Goal: Find specific page/section: Find specific page/section

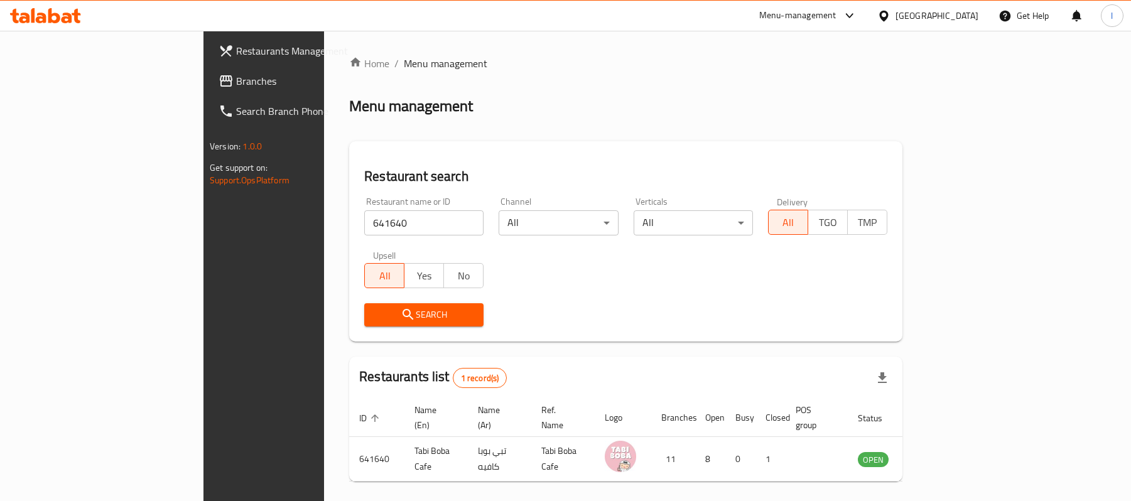
scroll to position [35, 0]
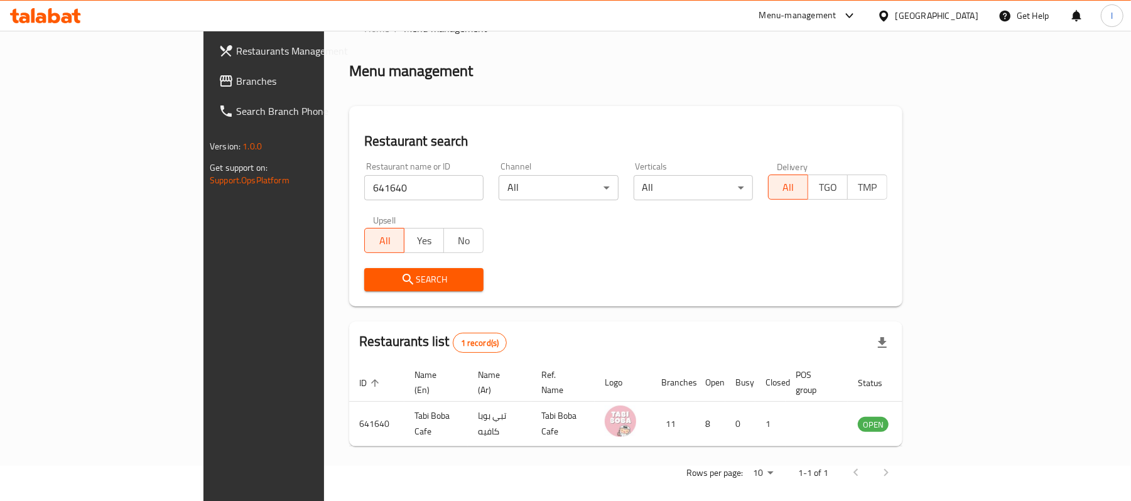
click at [895, 9] on div at bounding box center [886, 16] width 18 height 14
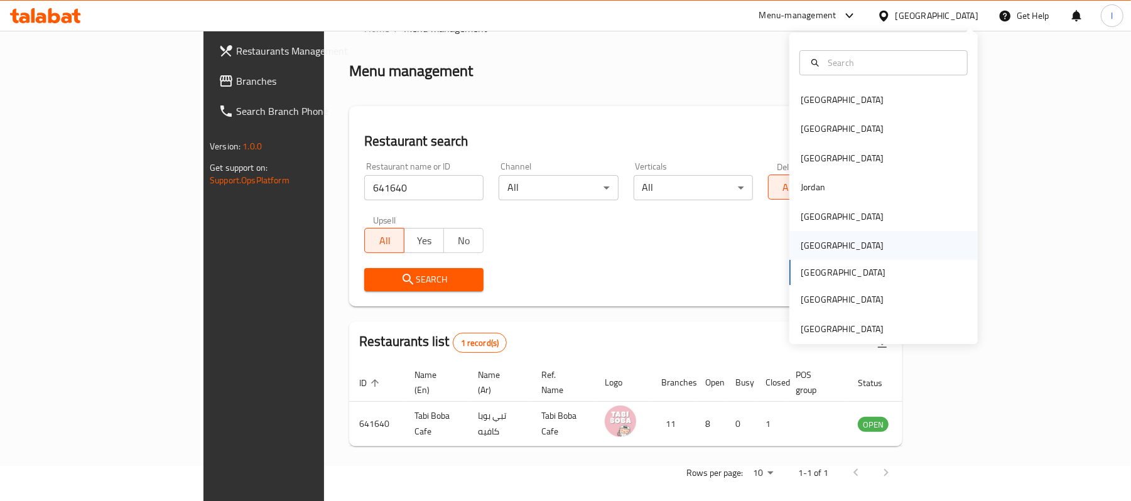
click at [810, 254] on div "Oman" at bounding box center [841, 245] width 103 height 29
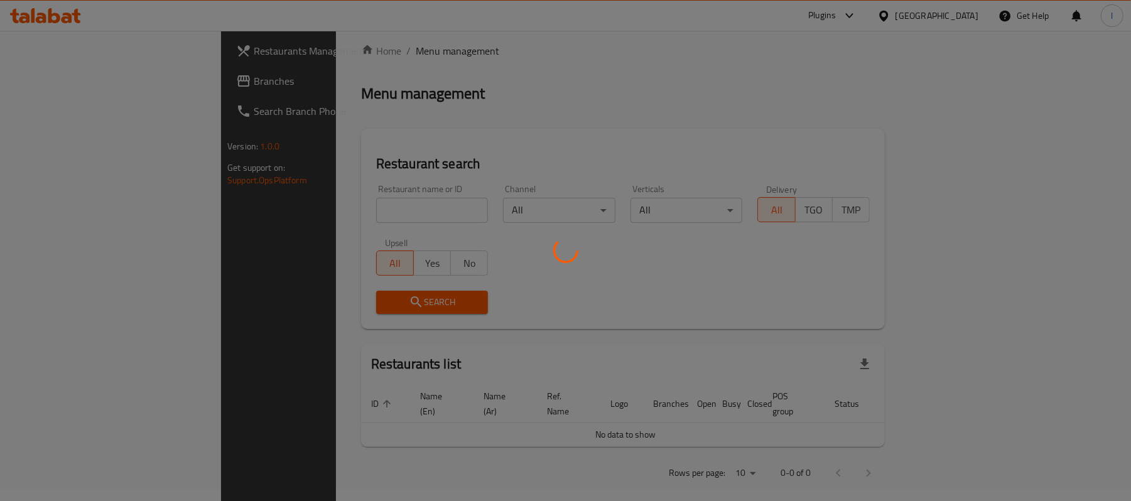
scroll to position [35, 0]
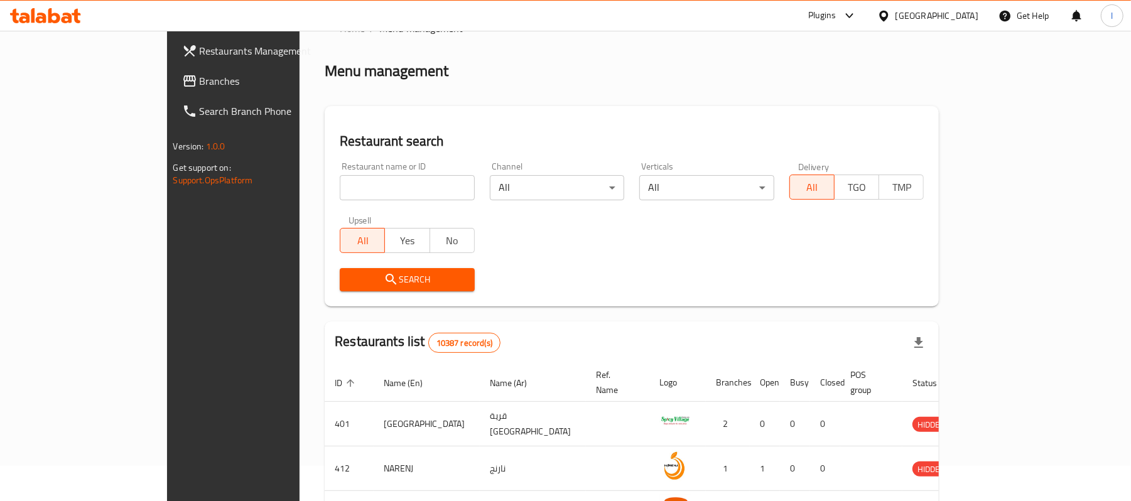
click at [200, 77] on span "Branches" at bounding box center [273, 80] width 146 height 15
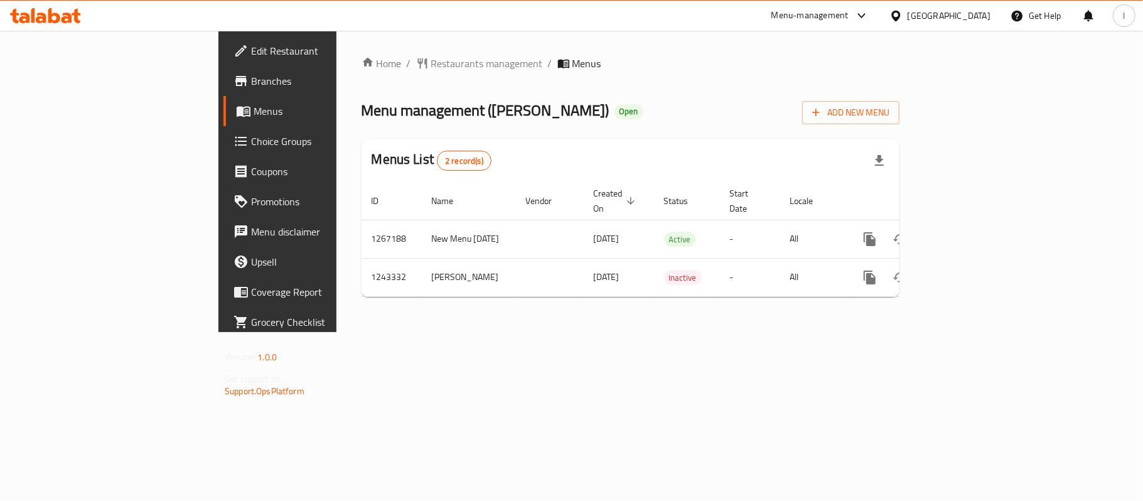
click at [370, 76] on div "Home / Restaurants management / Menus Menu management ( Alamm Qasim Matbaq Wama…" at bounding box center [631, 181] width 538 height 251
click at [431, 67] on span "Restaurants management" at bounding box center [487, 63] width 112 height 15
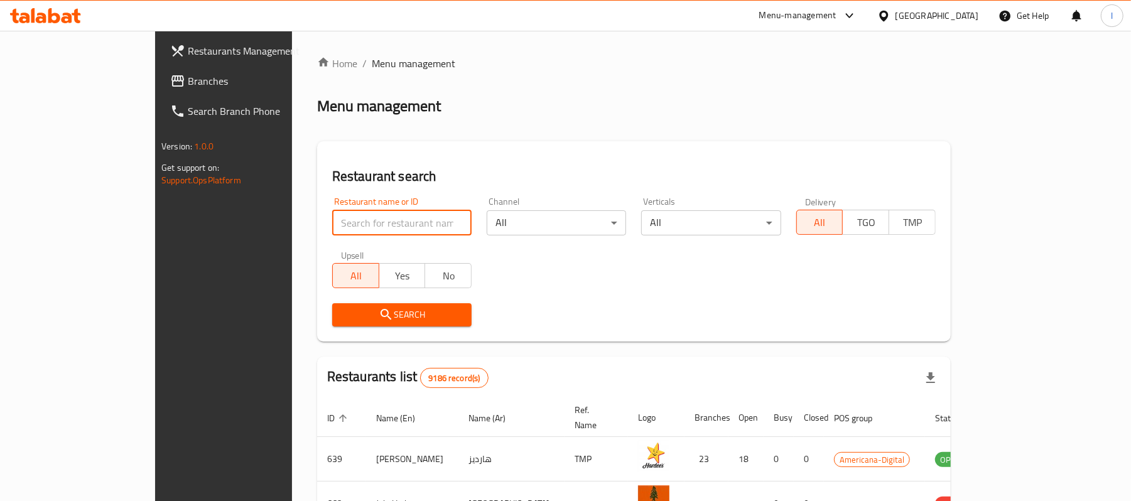
click at [332, 217] on input "search" at bounding box center [401, 222] width 139 height 25
paste input "681586"
type input "681586"
click button "Search" at bounding box center [401, 314] width 139 height 23
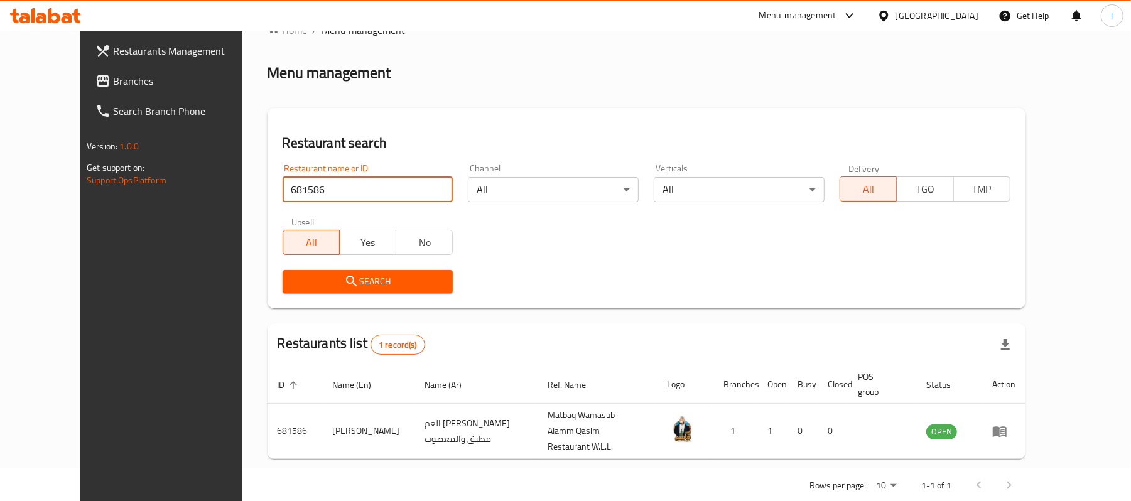
scroll to position [48, 0]
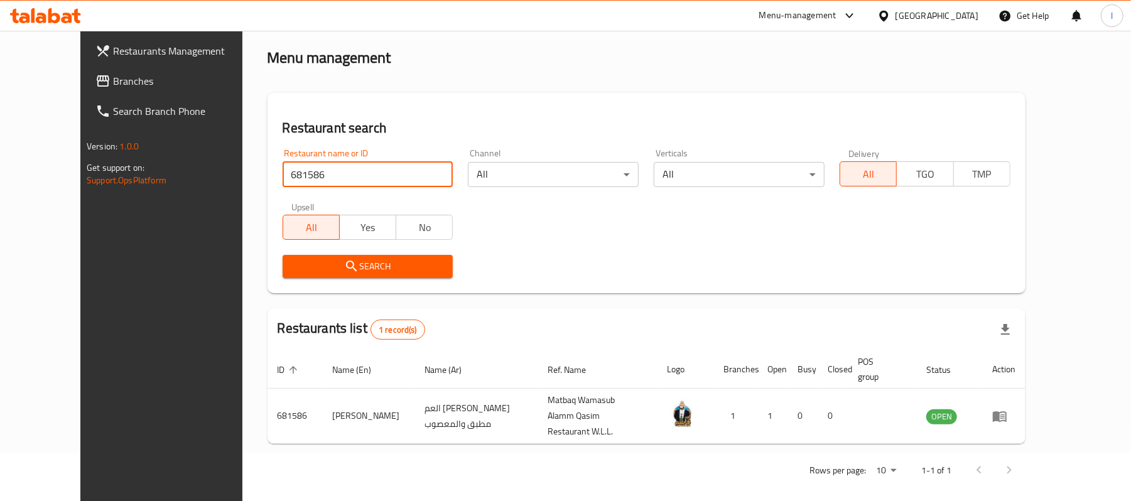
click at [113, 85] on span "Branches" at bounding box center [186, 80] width 146 height 15
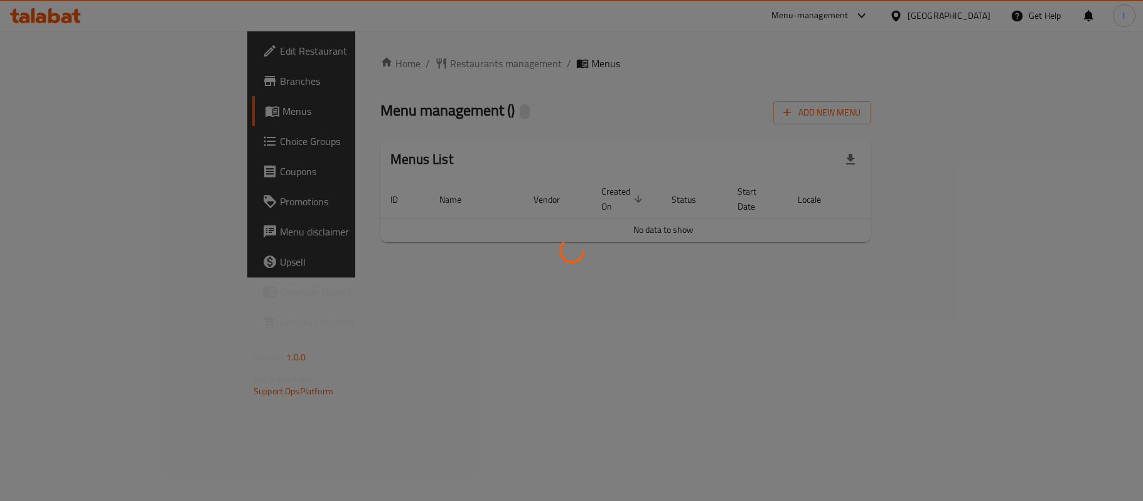
click at [458, 48] on div at bounding box center [571, 250] width 1143 height 501
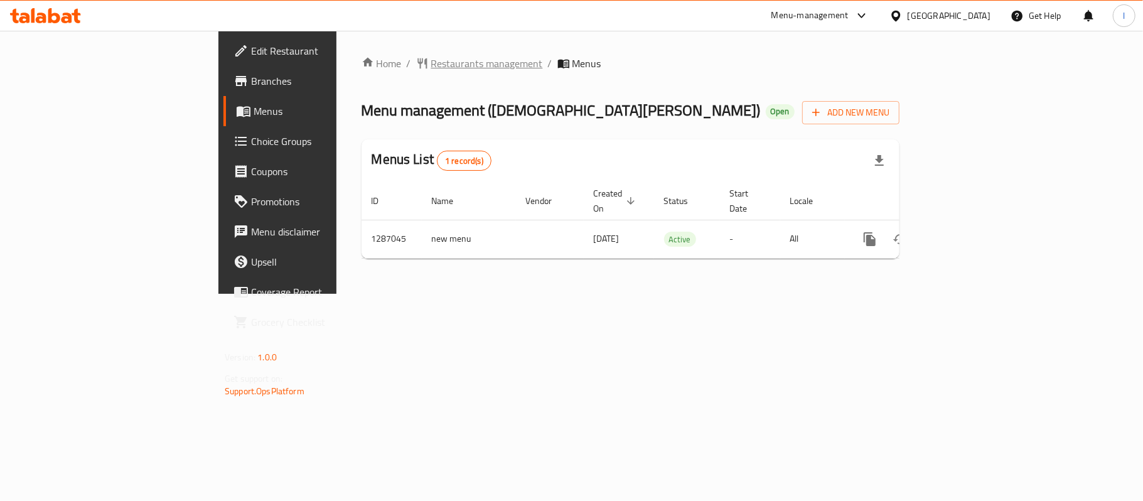
click at [431, 61] on span "Restaurants management" at bounding box center [487, 63] width 112 height 15
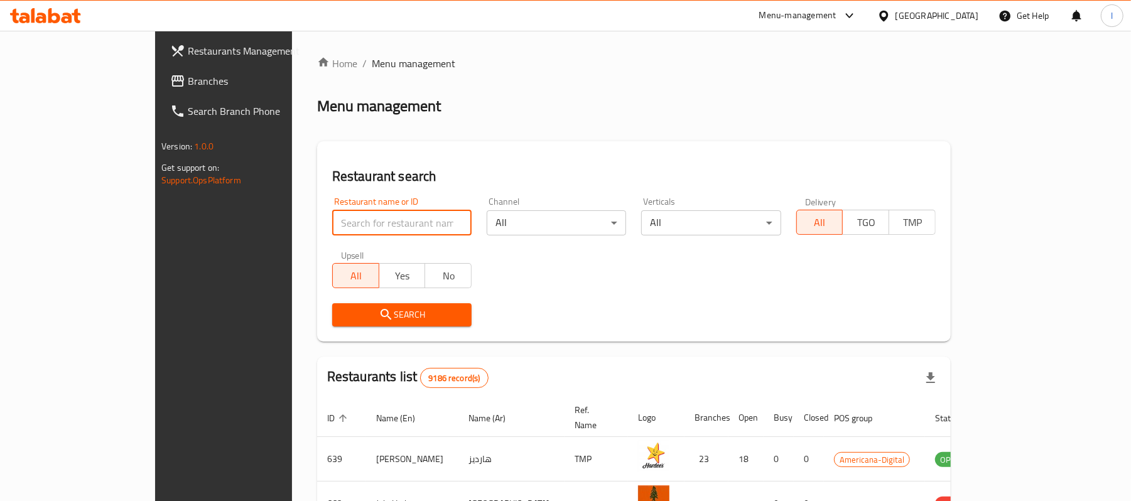
click at [332, 211] on input "search" at bounding box center [401, 222] width 139 height 25
paste input "696578"
type input "696578"
drag, startPoint x: 303, startPoint y: 314, endPoint x: 143, endPoint y: 277, distance: 163.5
click at [342, 313] on span "Search" at bounding box center [401, 315] width 119 height 16
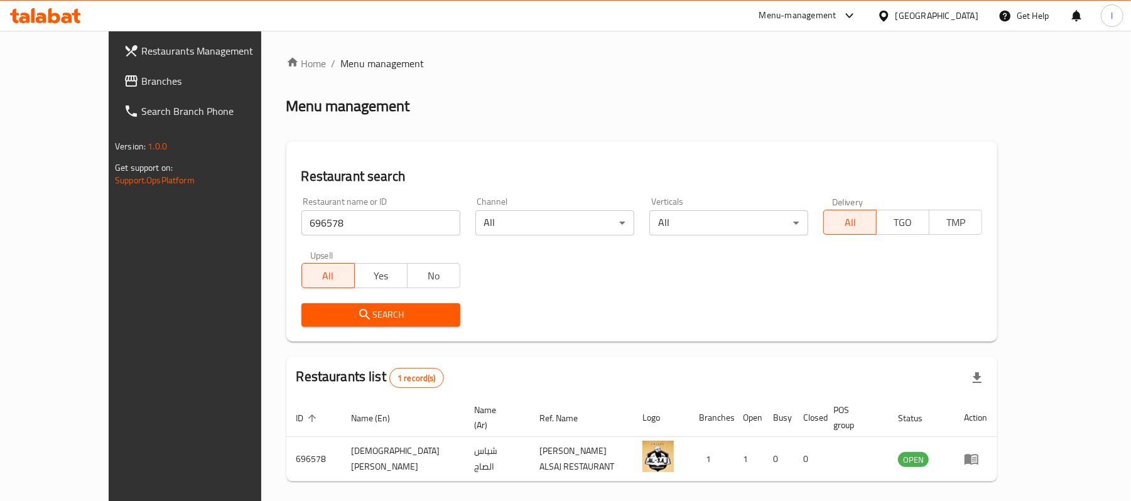
drag, startPoint x: 370, startPoint y: 146, endPoint x: 345, endPoint y: 137, distance: 26.8
click at [372, 144] on div "Restaurant search Restaurant name or ID 696578 Restaurant name or ID Channel Al…" at bounding box center [641, 241] width 711 height 200
click at [141, 82] on span "Branches" at bounding box center [214, 80] width 146 height 15
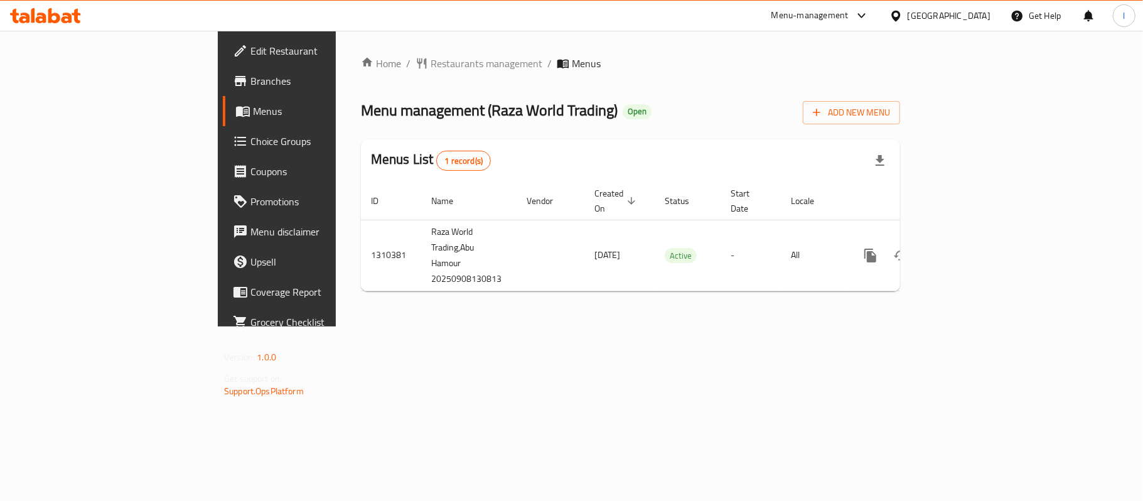
click at [493, 68] on div at bounding box center [571, 250] width 1143 height 501
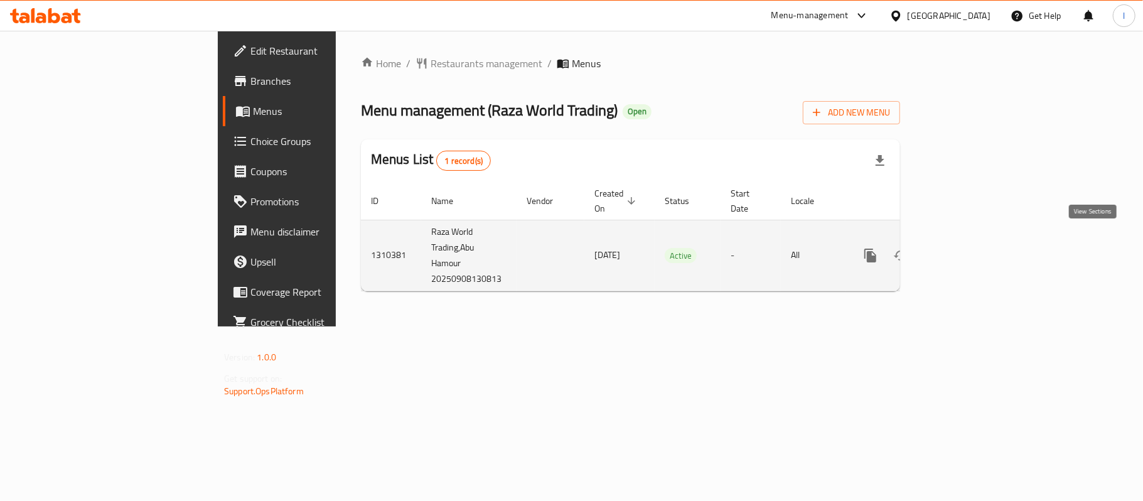
click at [969, 248] on icon "enhanced table" at bounding box center [961, 255] width 15 height 15
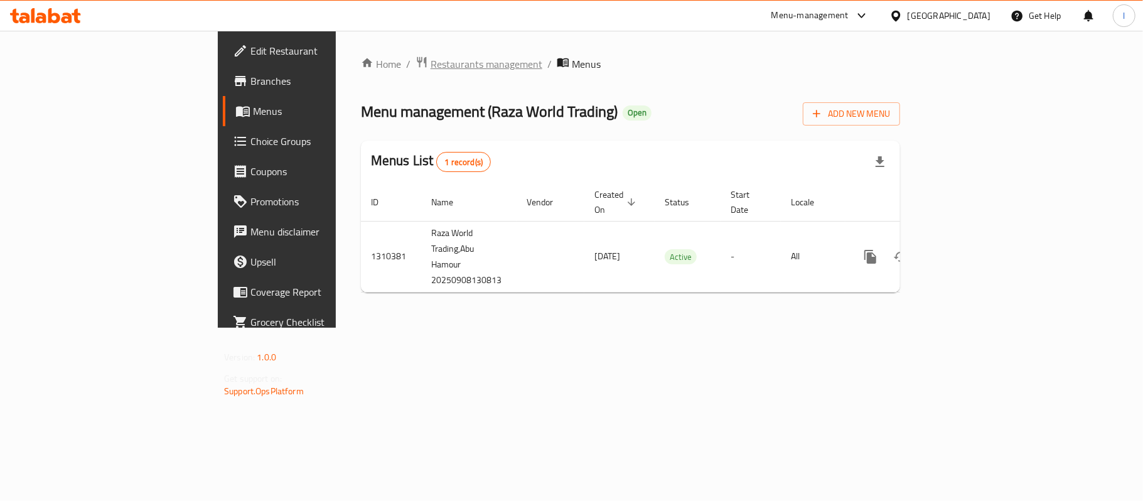
click at [431, 72] on span "Restaurants management" at bounding box center [487, 63] width 112 height 15
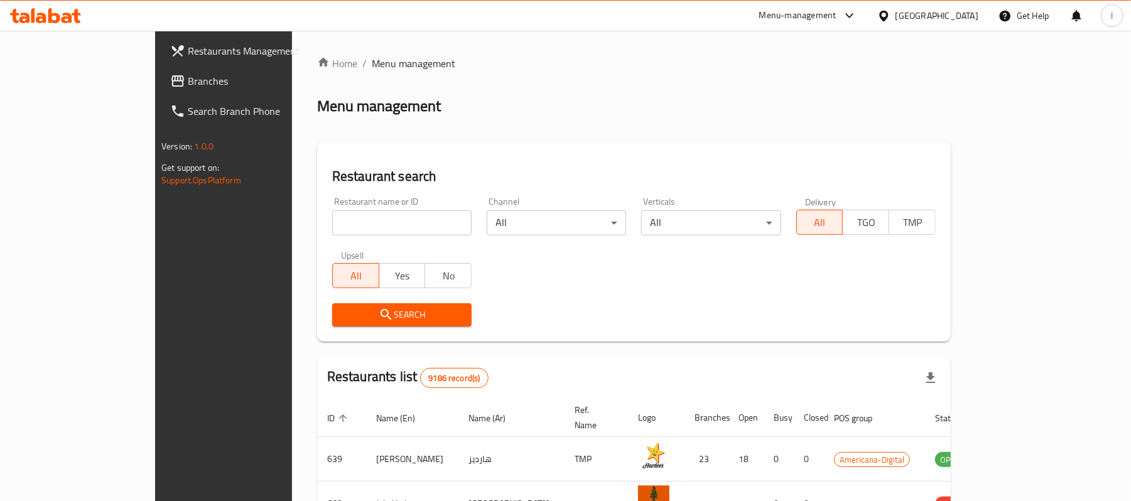
click at [332, 221] on input "search" at bounding box center [401, 222] width 139 height 25
paste input "705448"
type input "705448"
click button "Search" at bounding box center [401, 314] width 139 height 23
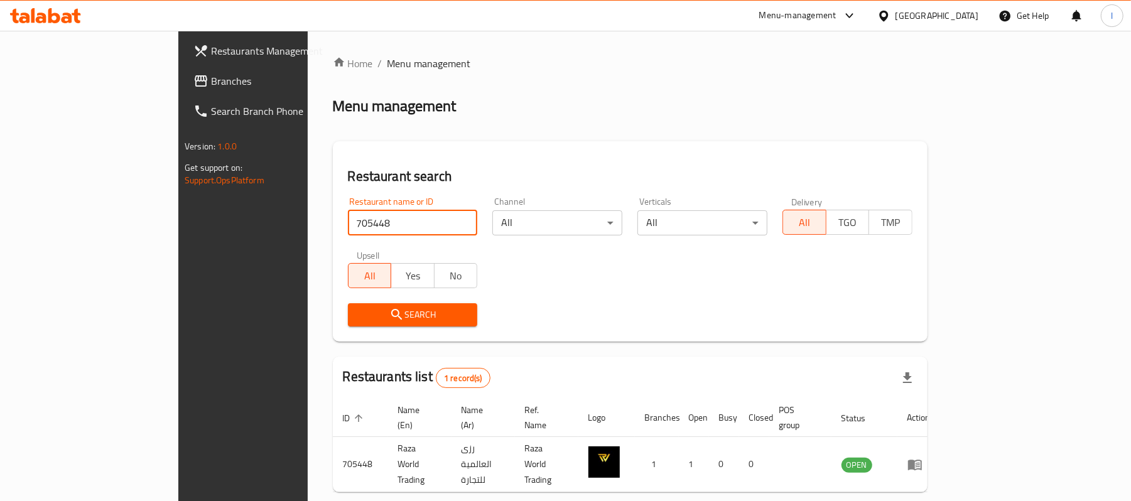
click at [211, 81] on span "Branches" at bounding box center [284, 80] width 146 height 15
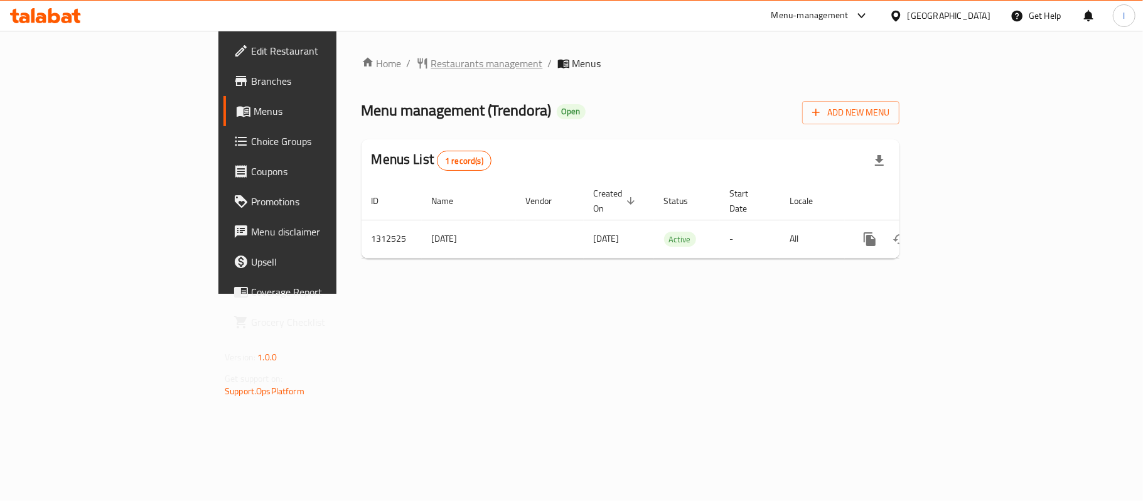
click at [431, 70] on span "Restaurants management" at bounding box center [487, 63] width 112 height 15
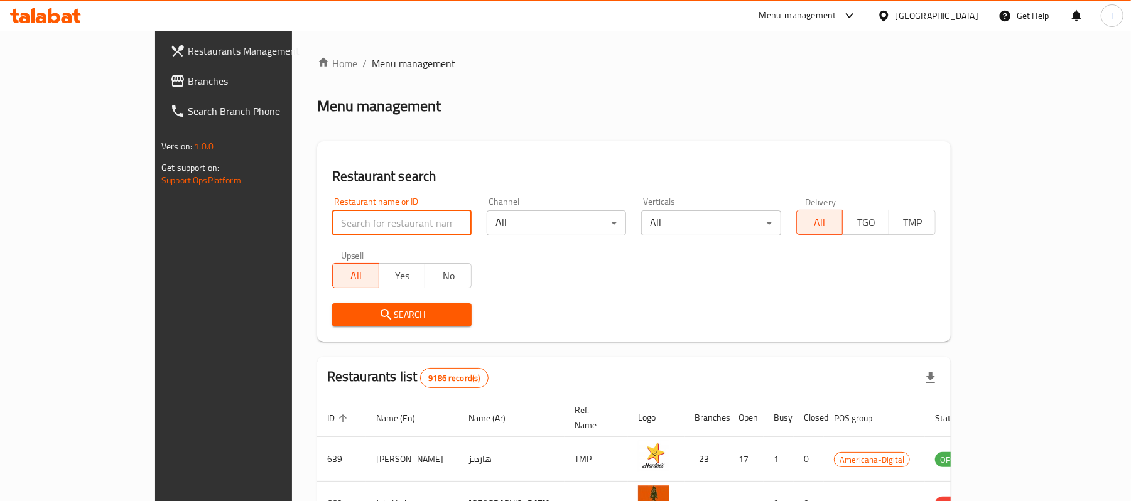
click at [338, 222] on input "search" at bounding box center [401, 222] width 139 height 25
paste input "705973"
type input "705973"
click button "Search" at bounding box center [401, 314] width 139 height 23
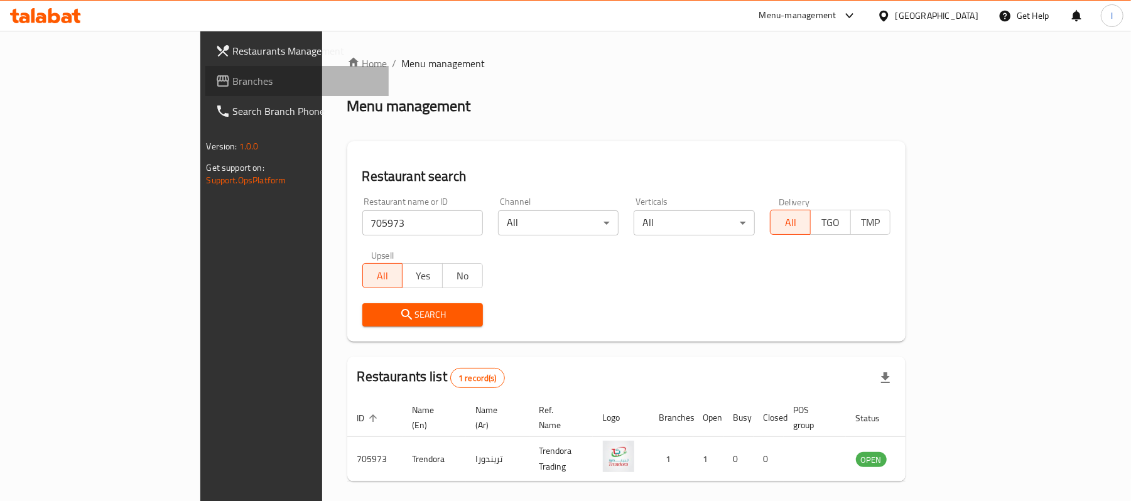
click at [205, 72] on link "Branches" at bounding box center [297, 81] width 184 height 30
